Goal: Transaction & Acquisition: Download file/media

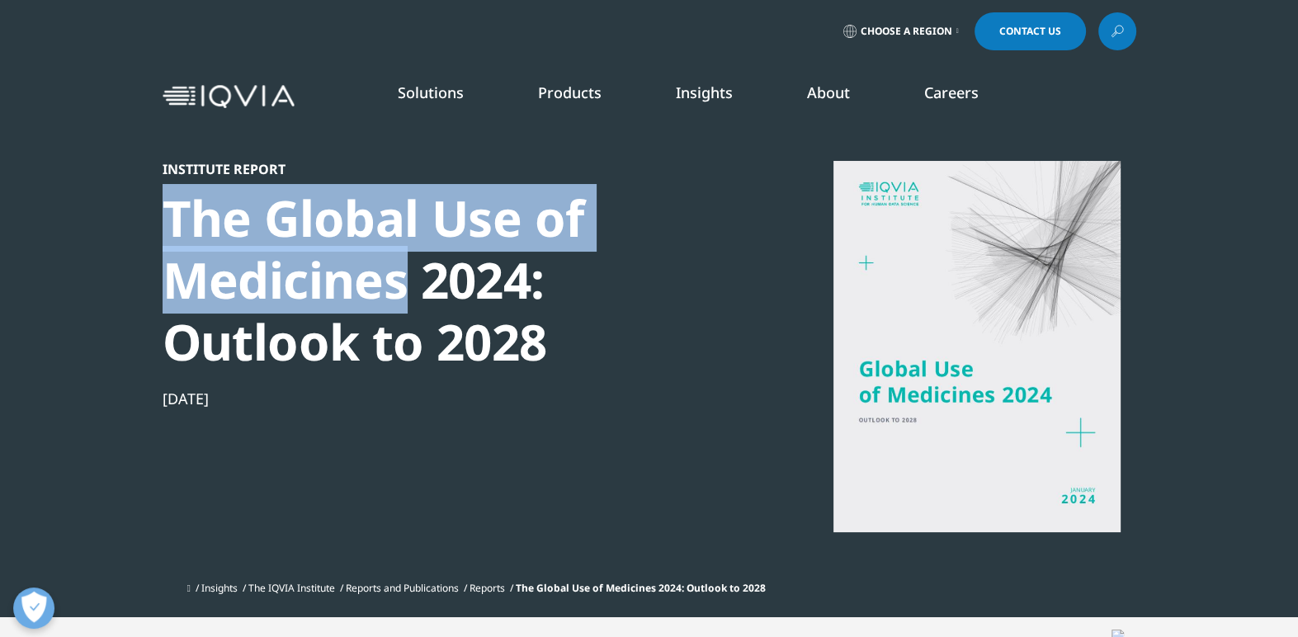
drag, startPoint x: 155, startPoint y: 206, endPoint x: 405, endPoint y: 286, distance: 262.9
click at [405, 286] on section "Institute Report The Global Use of Medicines 2024: Outlook to 2028 Jan 16, 2024…" at bounding box center [649, 308] width 1298 height 617
copy div "The Global Use of Medicines"
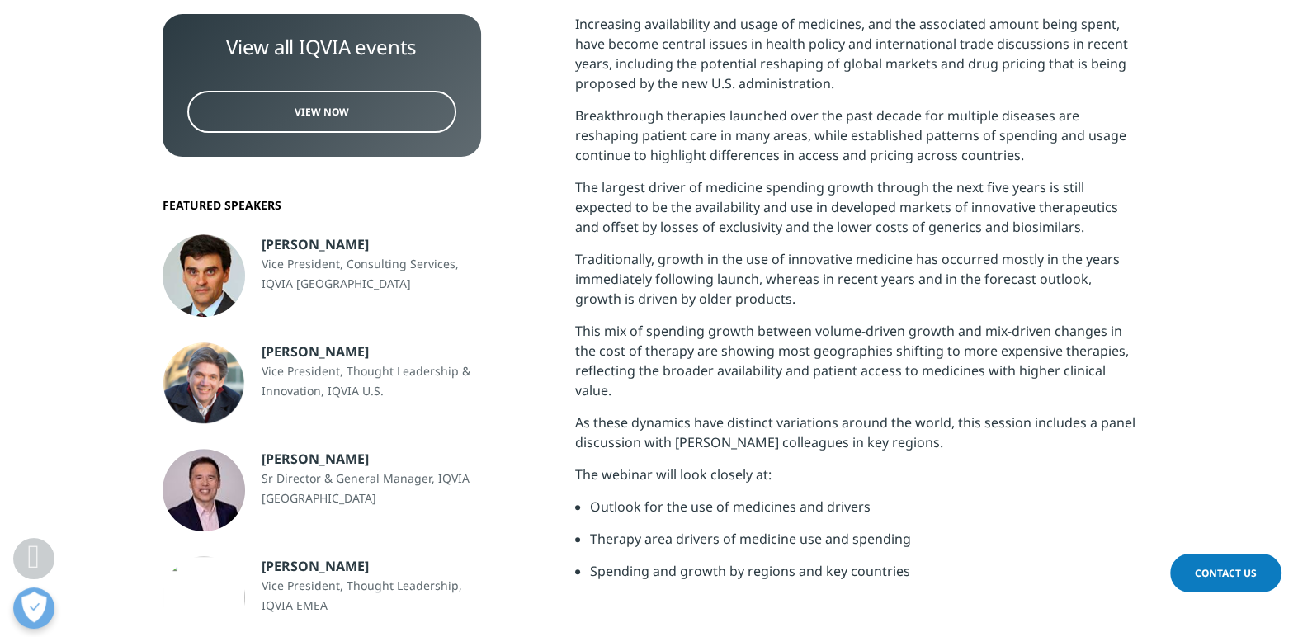
scroll to position [660, 0]
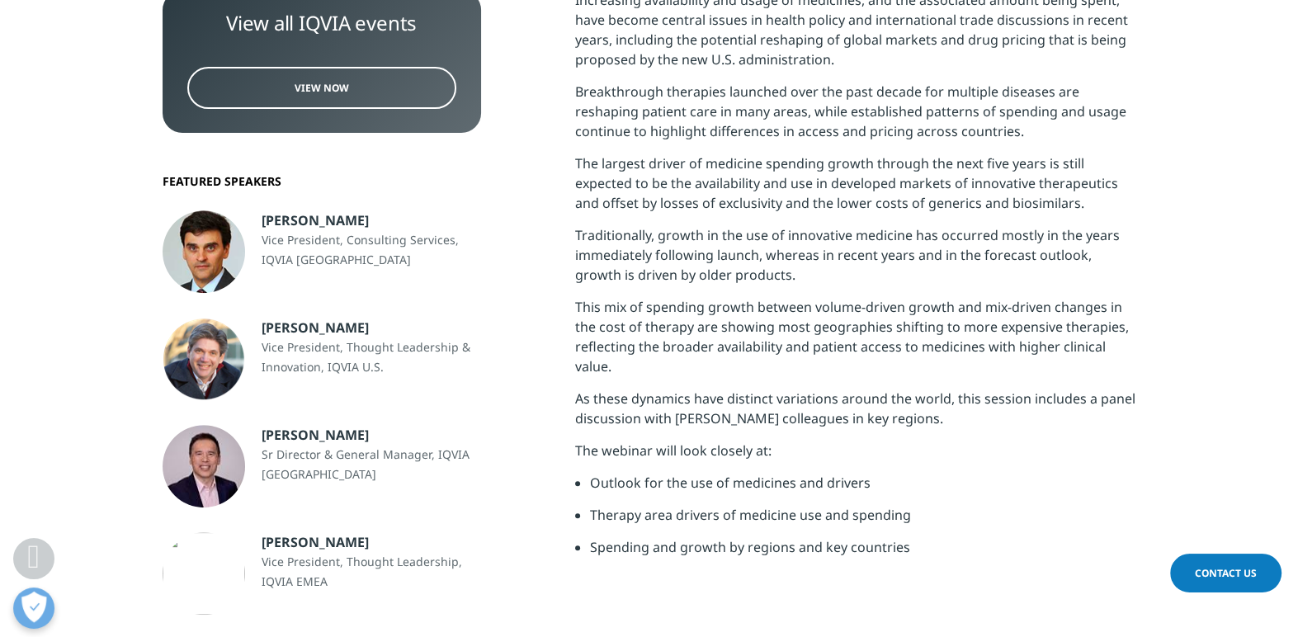
click at [381, 84] on link "View Now" at bounding box center [321, 88] width 269 height 42
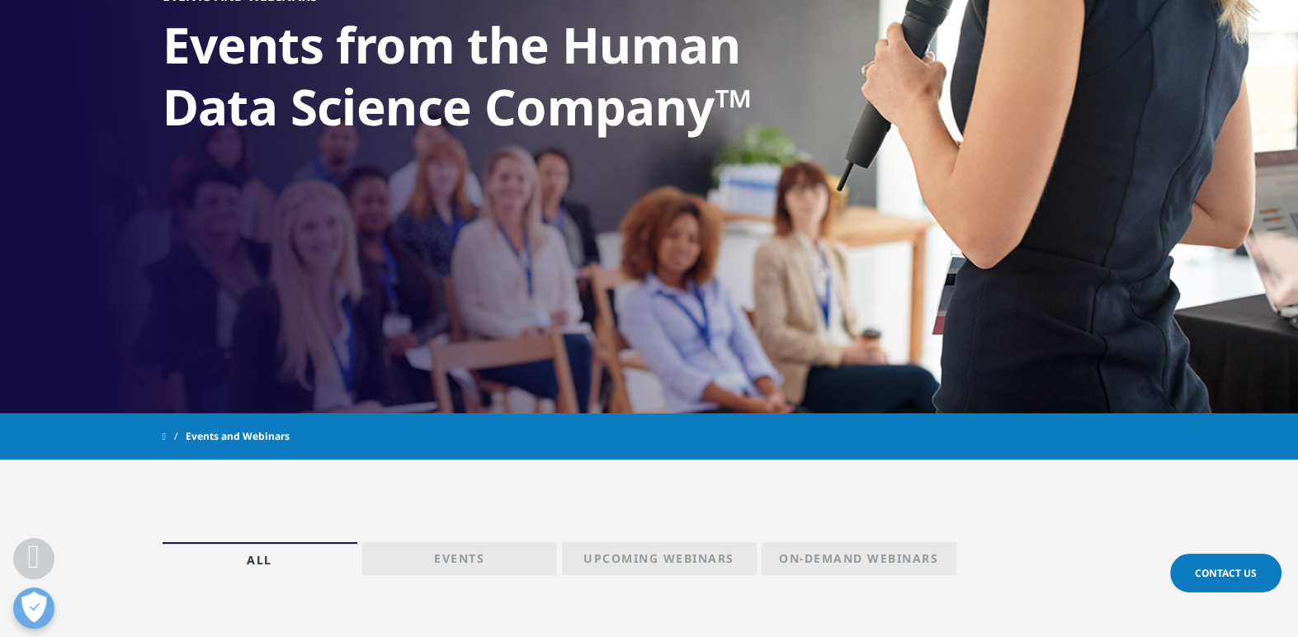
scroll to position [330, 0]
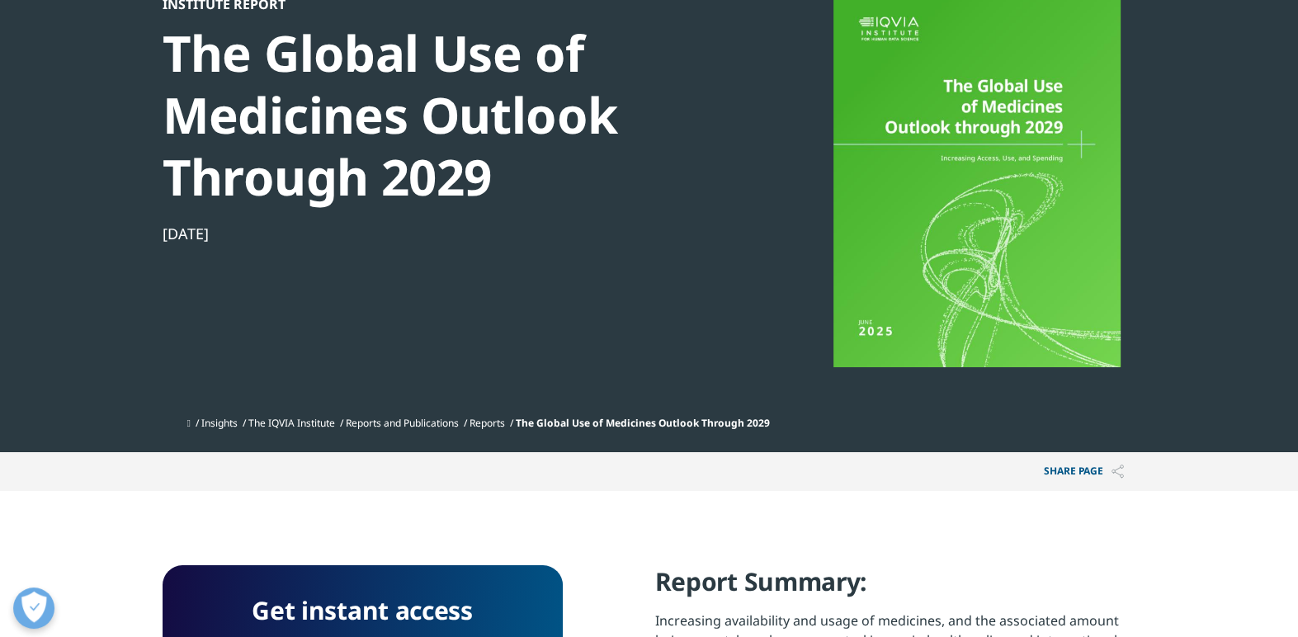
scroll to position [413, 0]
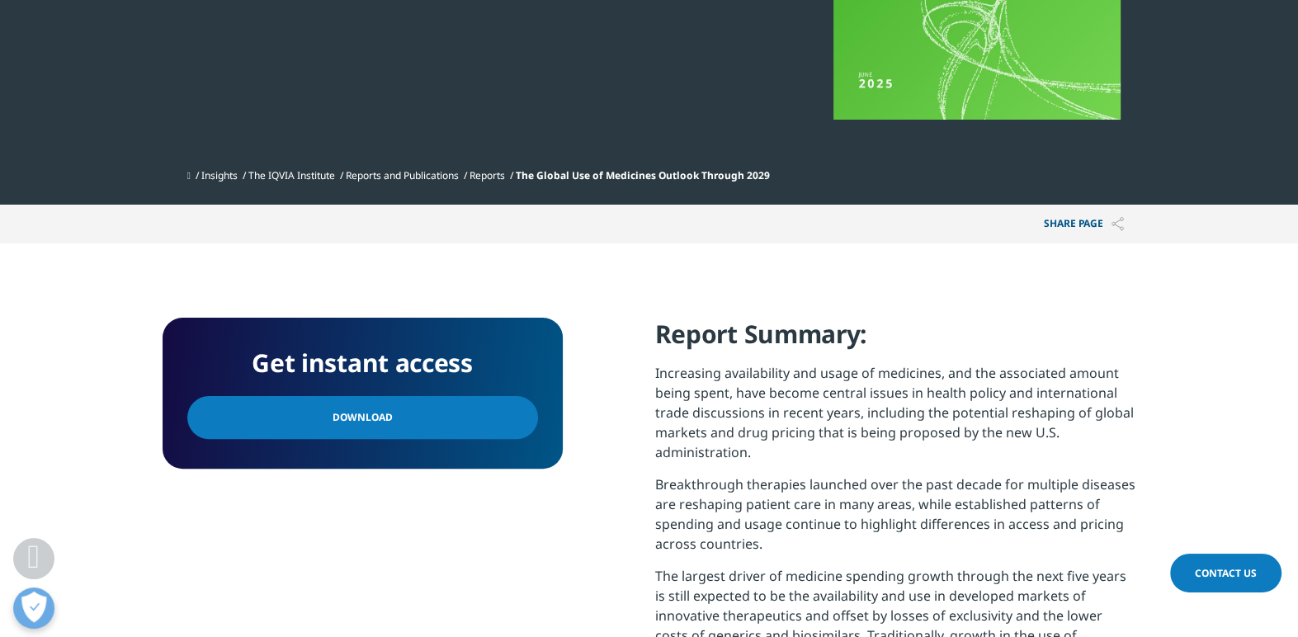
click at [462, 417] on link "Download" at bounding box center [362, 417] width 351 height 43
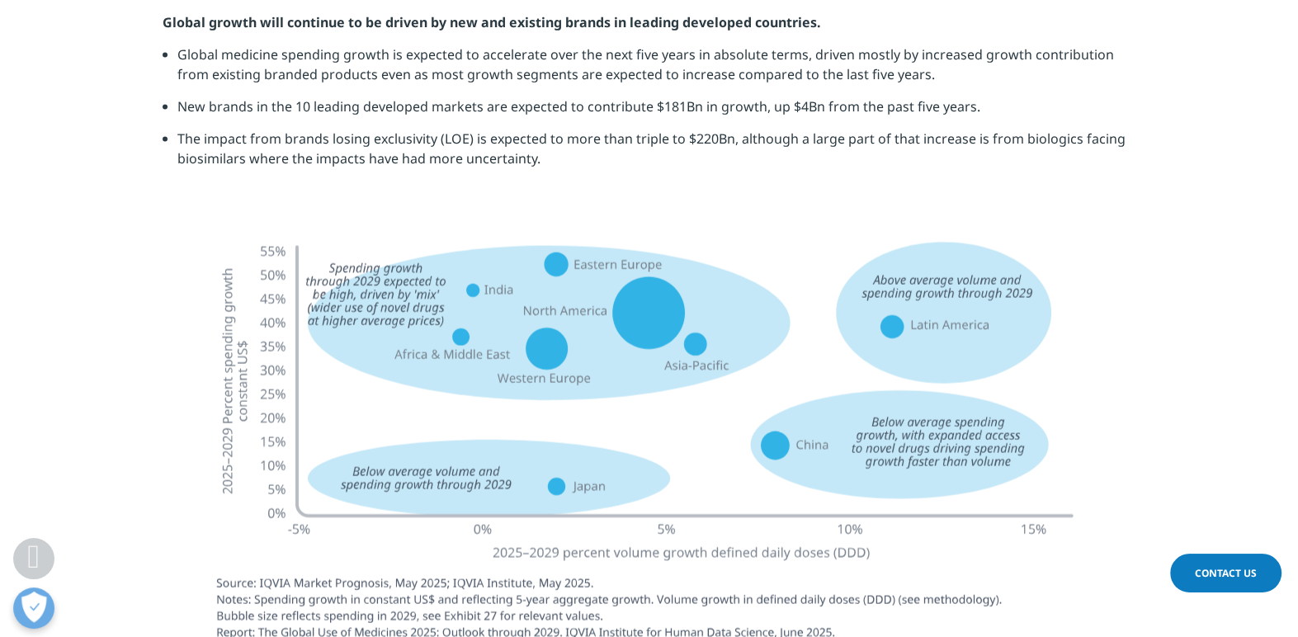
scroll to position [3549, 0]
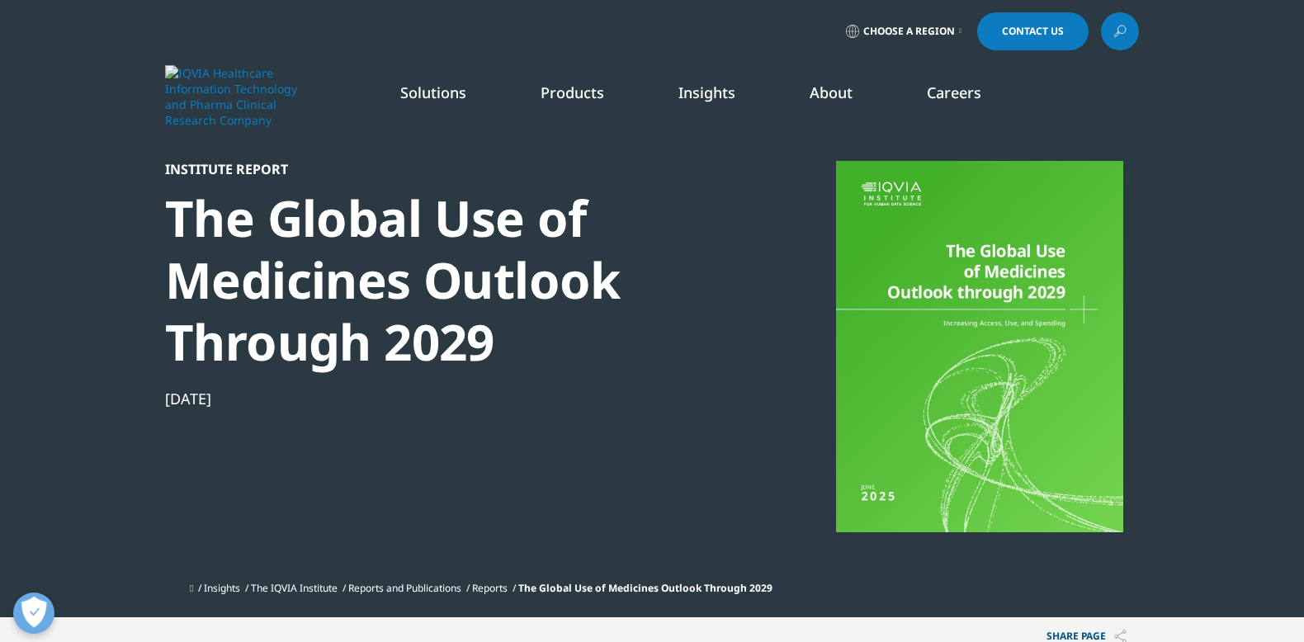
scroll to position [664, 974]
